Goal: Task Accomplishment & Management: Use online tool/utility

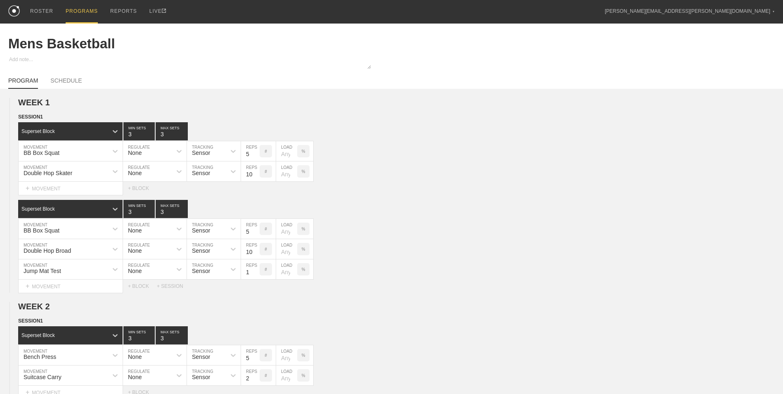
click at [79, 12] on div "PROGRAMS" at bounding box center [82, 12] width 32 height 24
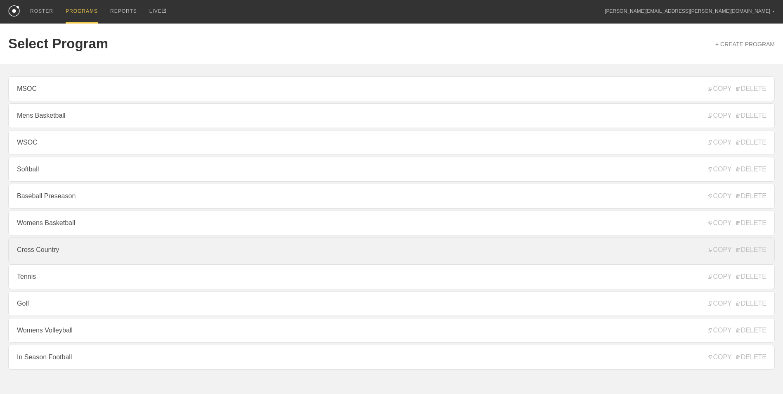
click at [69, 253] on link "Cross Country" at bounding box center [391, 249] width 767 height 25
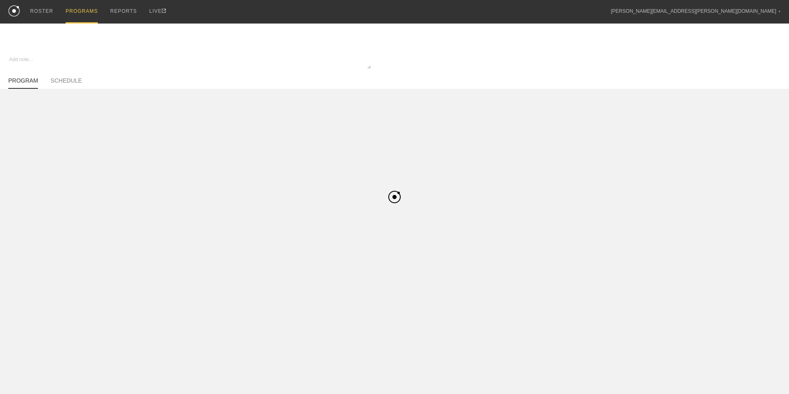
type textarea "x"
type input "Cross Country"
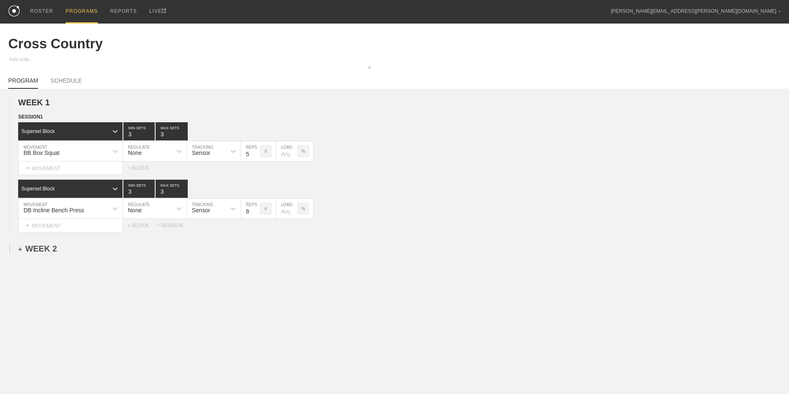
click at [46, 251] on div "+ WEEK 2" at bounding box center [37, 248] width 39 height 9
click at [41, 257] on div "+ SESSION 1" at bounding box center [34, 256] width 32 height 7
click at [57, 270] on div "+ BLOCK" at bounding box center [70, 271] width 104 height 13
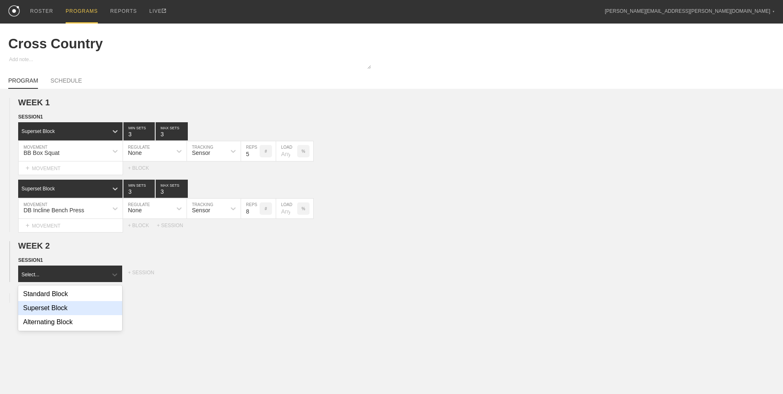
click at [69, 311] on div "Superset Block" at bounding box center [70, 308] width 104 height 14
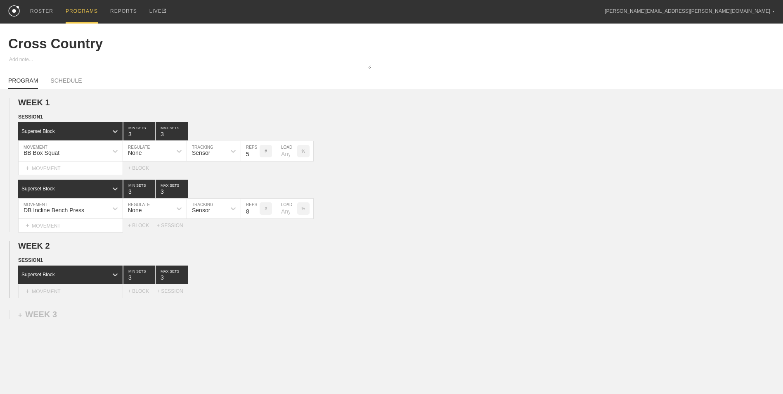
click at [79, 291] on div "+ MOVEMENT" at bounding box center [70, 291] width 105 height 14
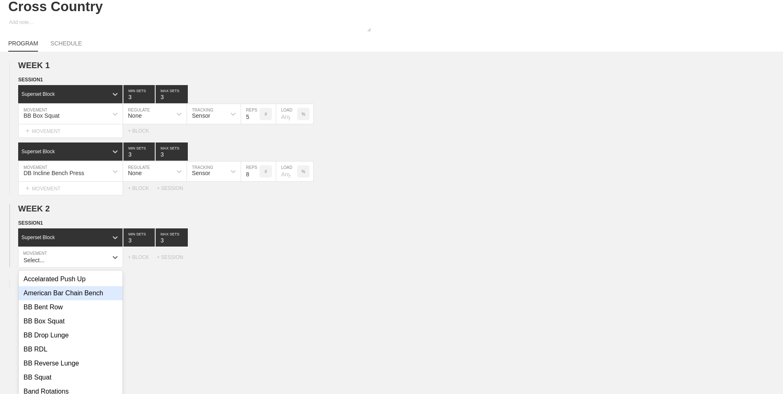
scroll to position [43, 0]
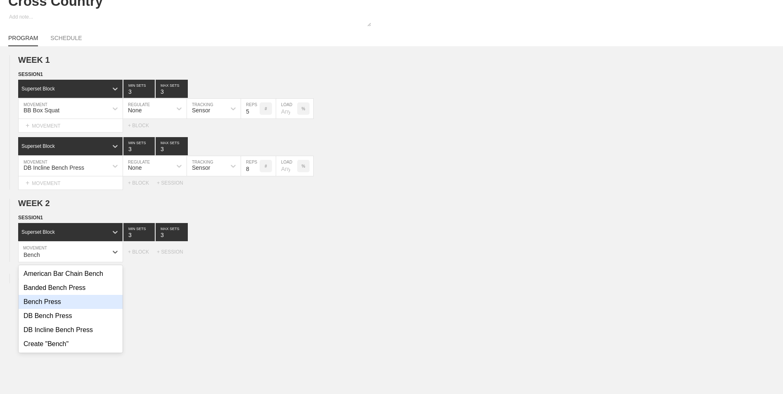
click at [90, 306] on div "Bench Press" at bounding box center [71, 302] width 104 height 14
type input "Bench"
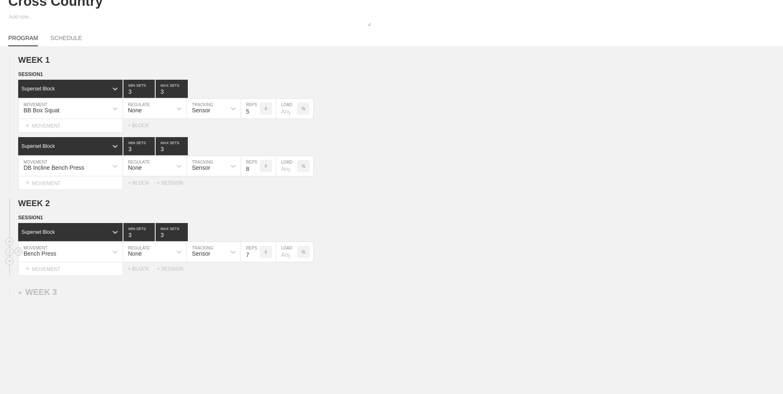
click at [255, 257] on input "7" at bounding box center [250, 252] width 19 height 20
click at [255, 257] on input "6" at bounding box center [250, 252] width 19 height 20
type input "5"
click at [255, 257] on input "5" at bounding box center [250, 252] width 19 height 20
click at [95, 273] on div "+ MOVEMENT" at bounding box center [70, 269] width 105 height 14
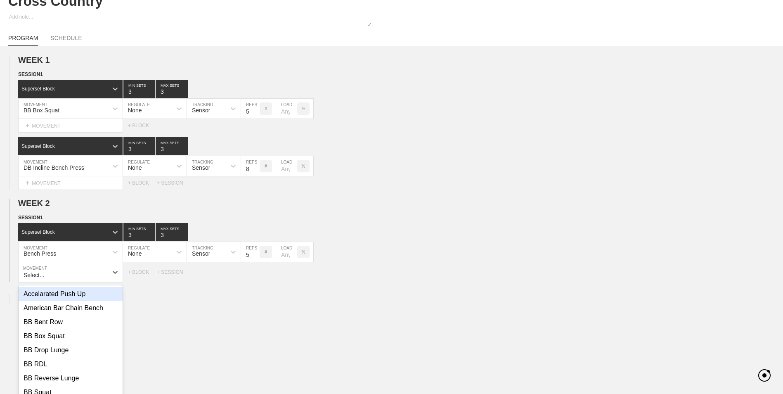
scroll to position [63, 0]
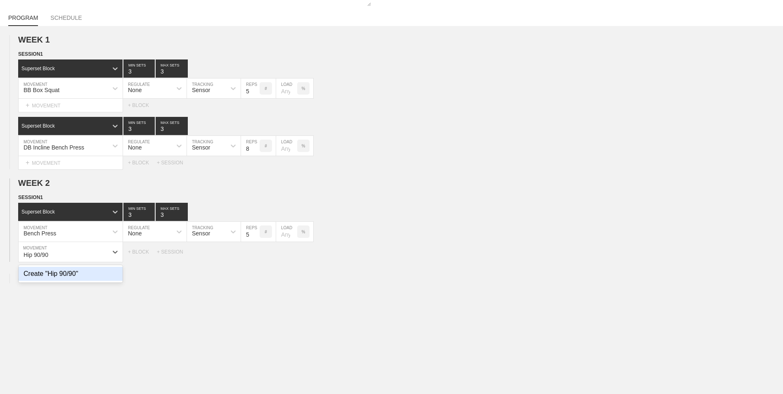
click at [101, 279] on div "Create "Hip 90/90"" at bounding box center [71, 274] width 104 height 14
type input "Hip 90/90"
click at [255, 255] on input "9" at bounding box center [250, 252] width 19 height 20
click at [255, 255] on input "10" at bounding box center [250, 252] width 19 height 20
click at [255, 255] on input "11" at bounding box center [250, 252] width 19 height 20
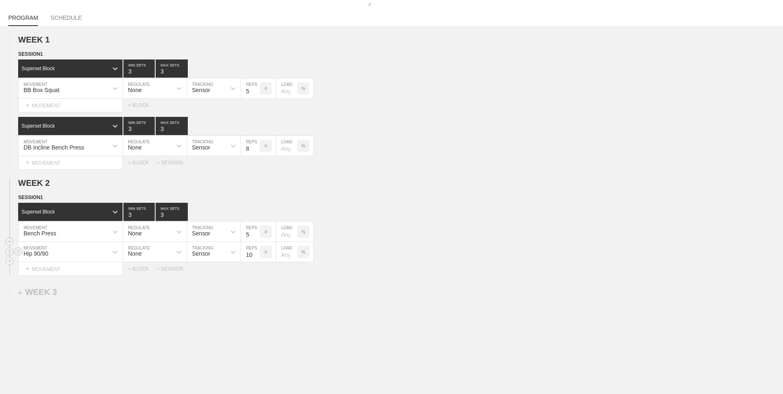
type input "10"
click at [255, 258] on input "10" at bounding box center [250, 252] width 19 height 20
click at [90, 269] on div "+ MOVEMENT" at bounding box center [70, 269] width 105 height 14
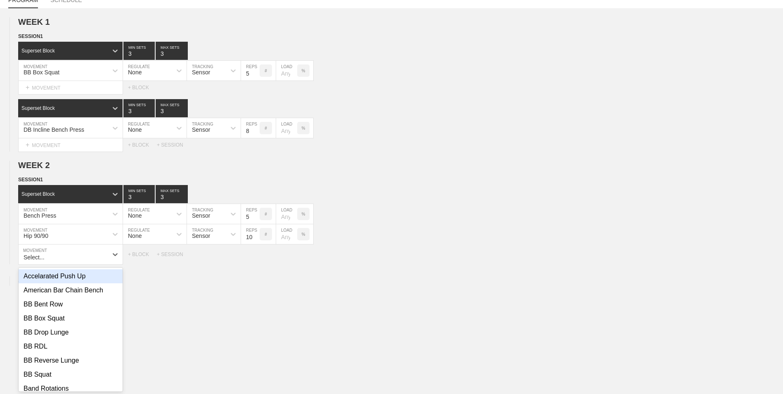
scroll to position [83, 0]
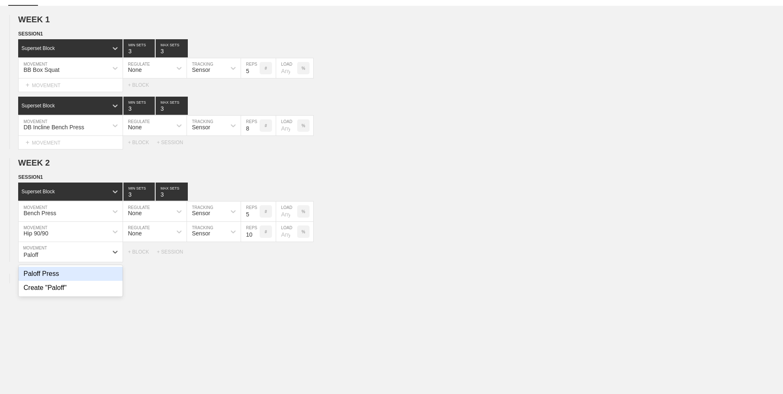
click at [48, 277] on div "Paloff Press" at bounding box center [71, 274] width 104 height 14
type input "Paloff"
click at [256, 254] on input "9" at bounding box center [250, 252] width 19 height 20
click at [256, 254] on input "10" at bounding box center [250, 252] width 19 height 20
click at [256, 254] on input "11" at bounding box center [250, 252] width 19 height 20
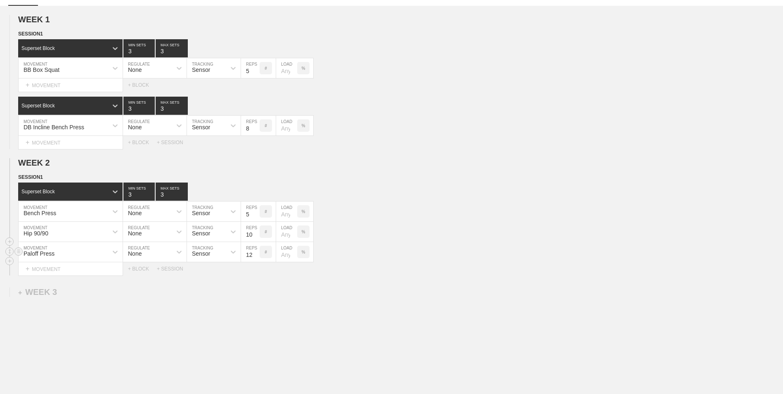
type input "12"
click at [256, 254] on input "12" at bounding box center [250, 252] width 19 height 20
